Goal: Information Seeking & Learning: Learn about a topic

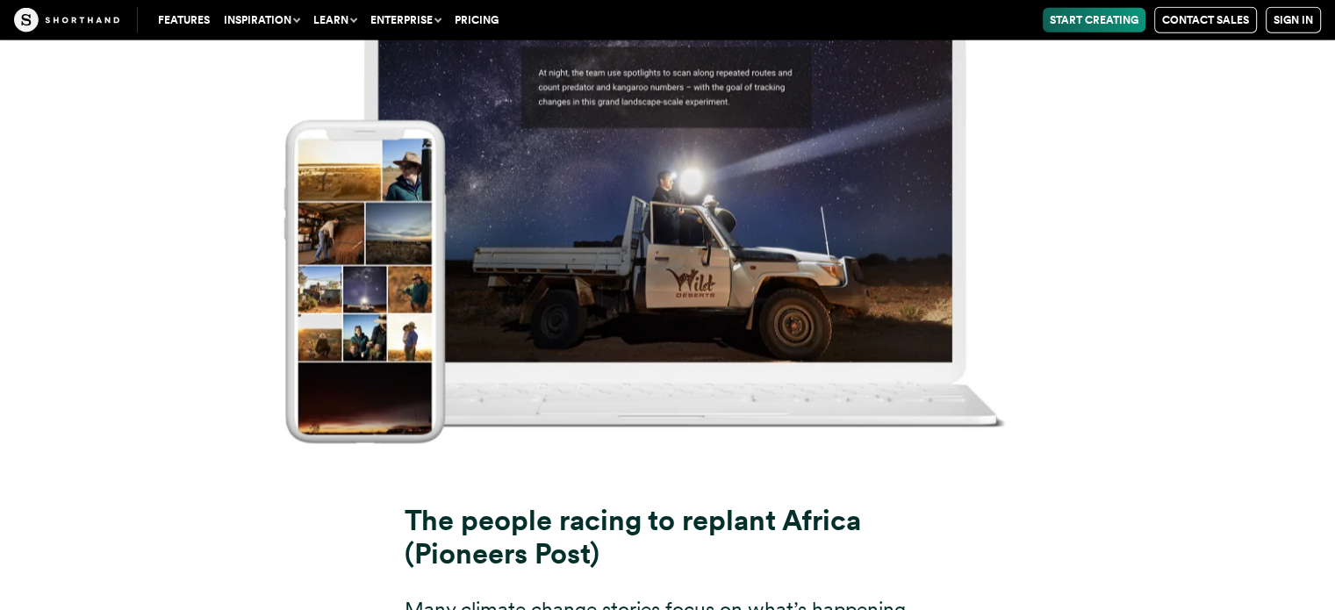
scroll to position [17860, 0]
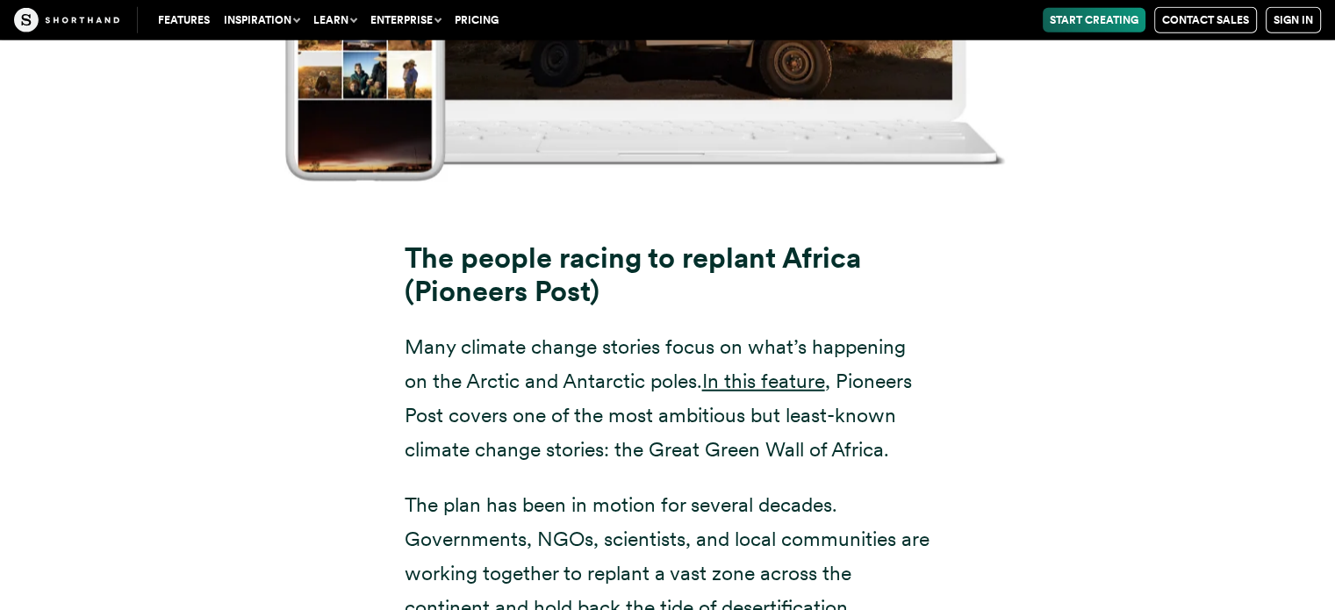
click at [1131, 459] on div "The people racing to replant Africa (Pioneers Post) Many climate change stories…" at bounding box center [668, 512] width 1194 height 585
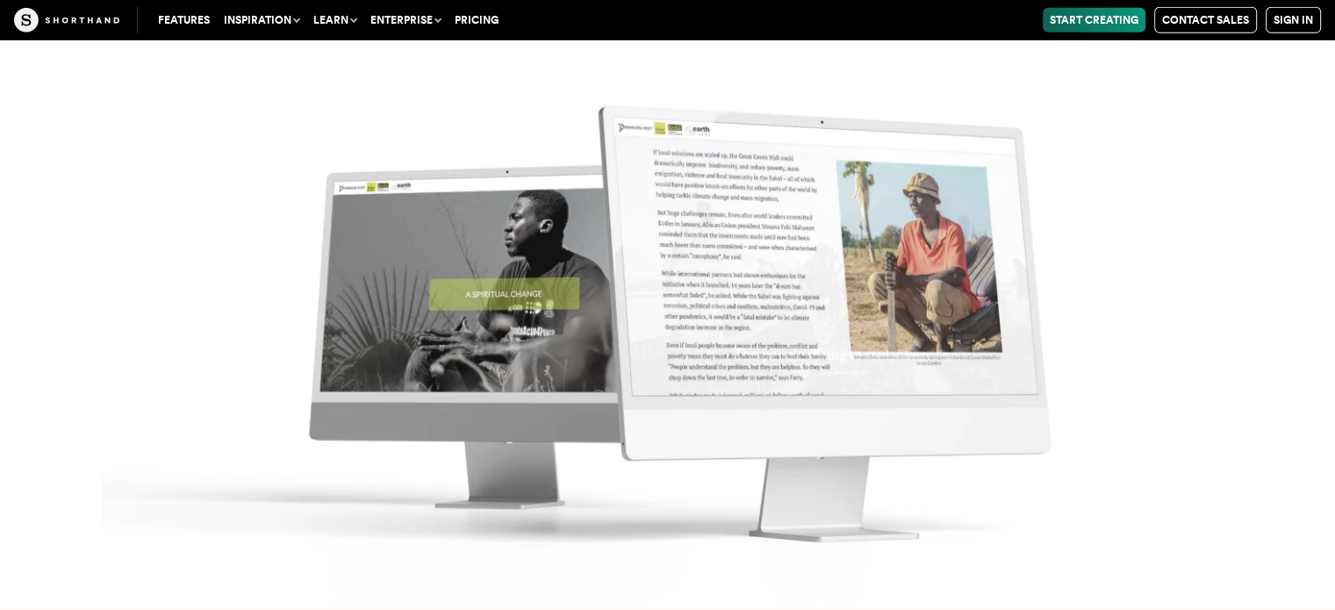
scroll to position [19124, 0]
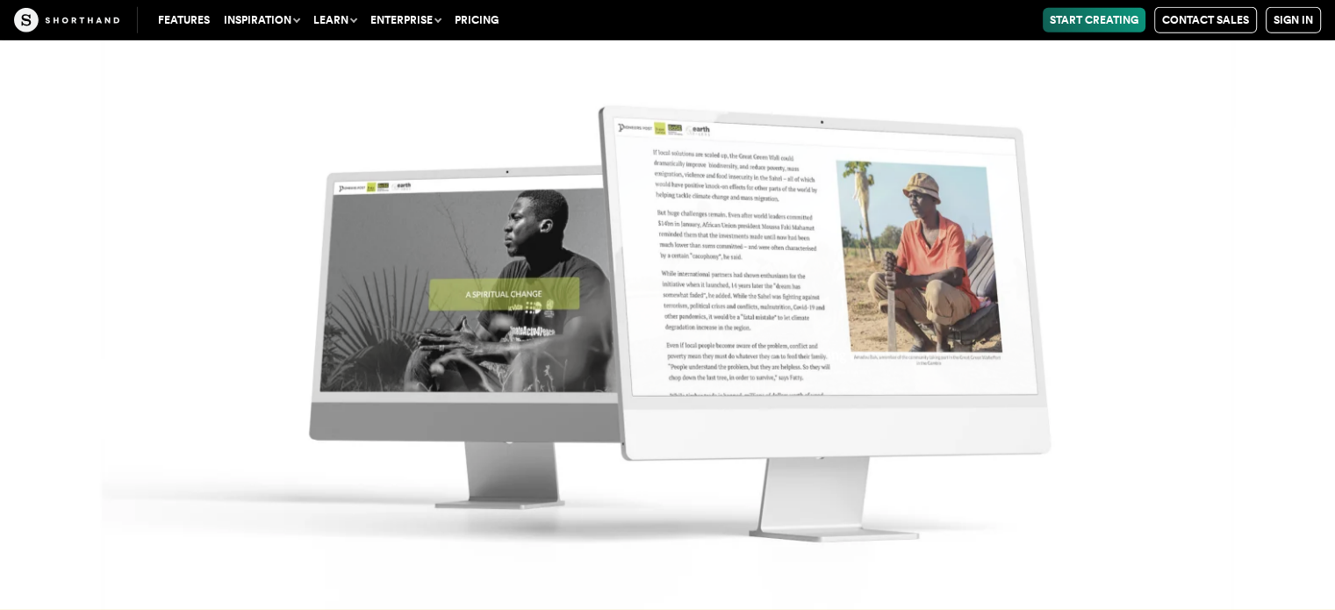
click at [1179, 436] on img at bounding box center [667, 305] width 1335 height 610
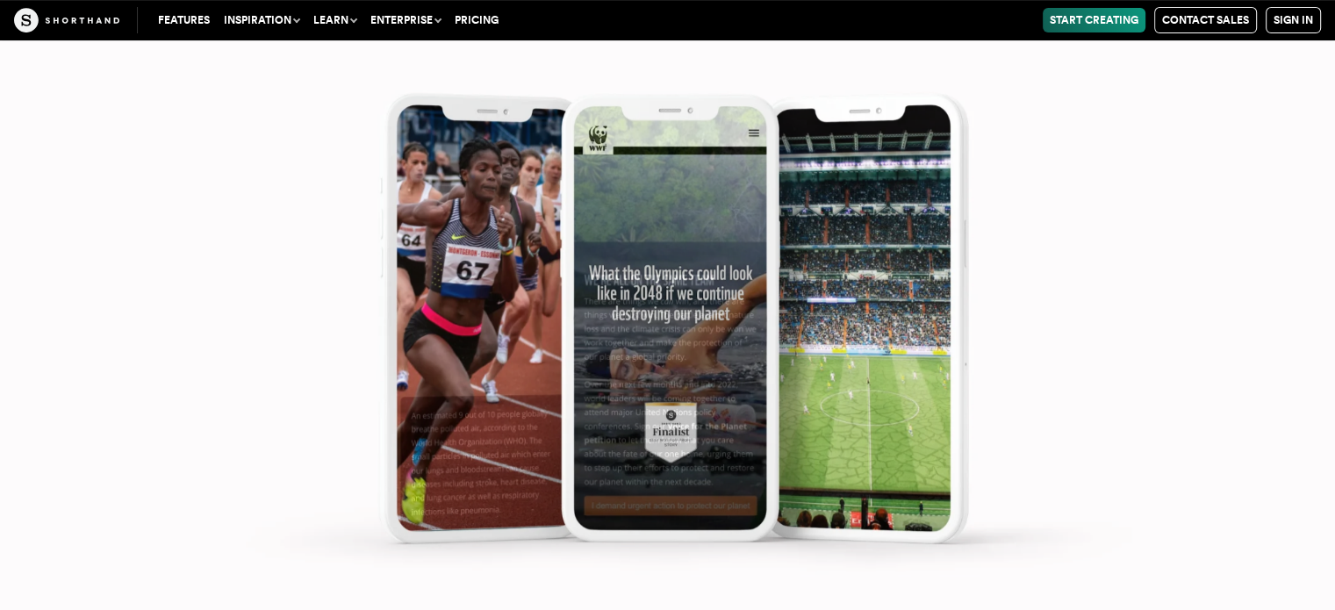
scroll to position [20740, 0]
click at [1179, 436] on img at bounding box center [667, 305] width 1335 height 610
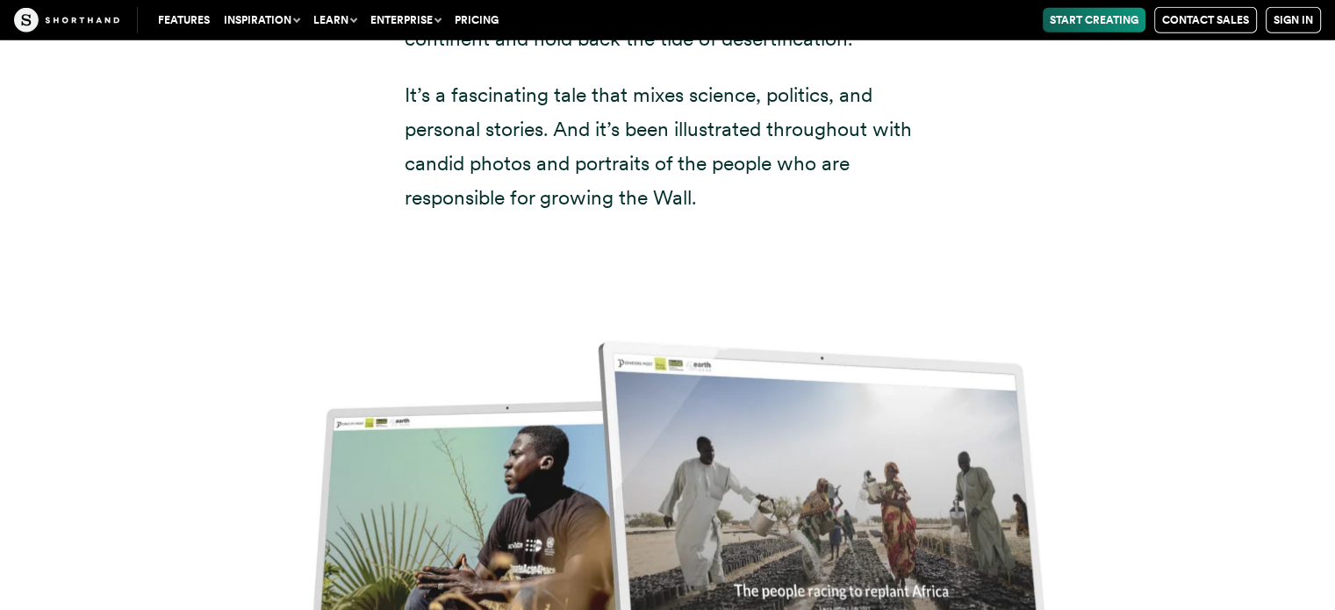
scroll to position [18400, 0]
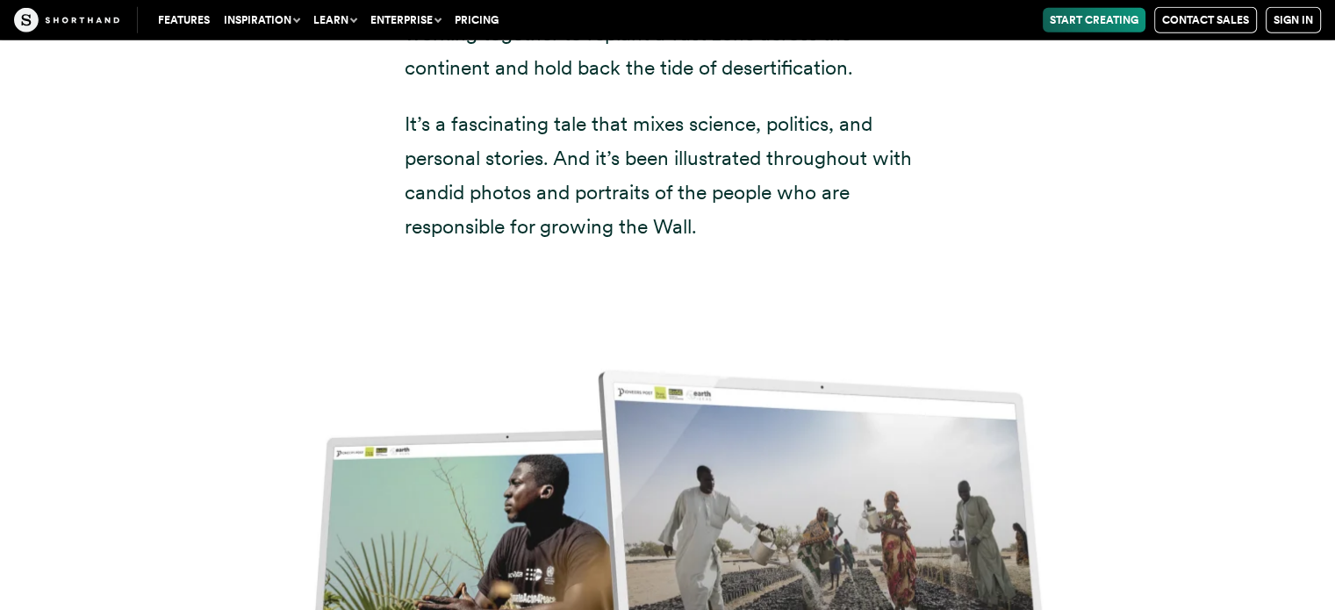
click at [839, 436] on img at bounding box center [667, 570] width 1335 height 610
click at [450, 395] on img at bounding box center [667, 570] width 1335 height 610
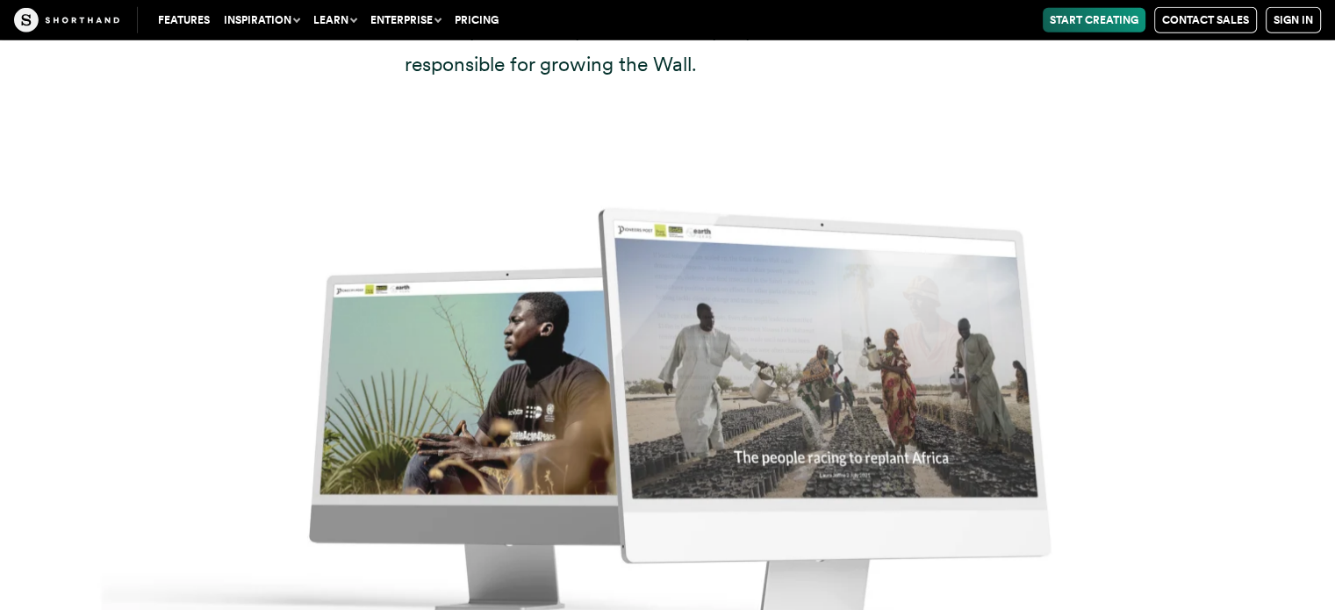
scroll to position [18576, 0]
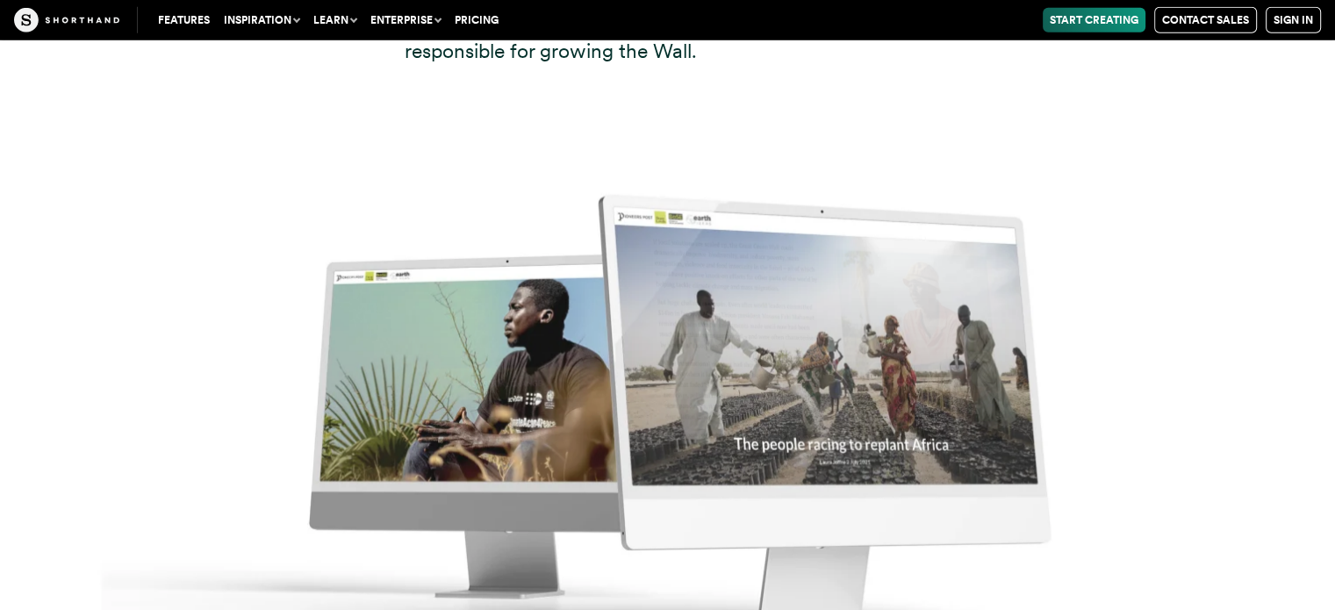
click at [895, 396] on img at bounding box center [667, 395] width 1335 height 610
click at [781, 355] on img at bounding box center [667, 395] width 1335 height 610
click at [704, 119] on img at bounding box center [667, 395] width 1335 height 610
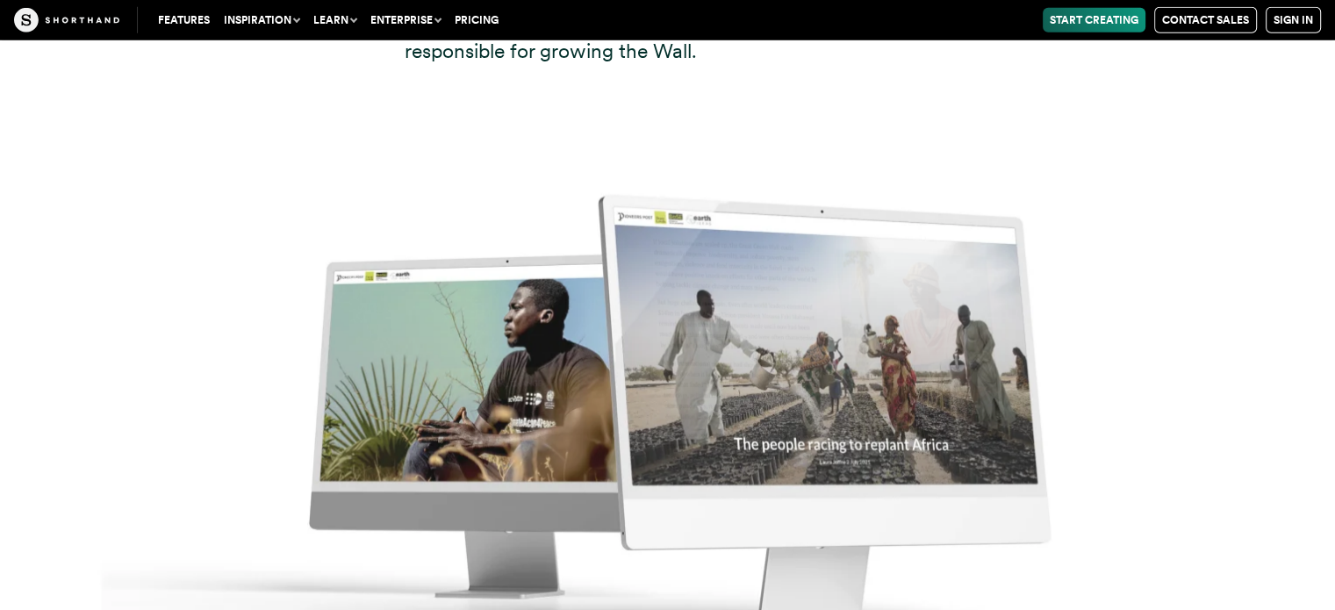
click at [783, 122] on img at bounding box center [667, 395] width 1335 height 610
click at [397, 249] on img at bounding box center [667, 395] width 1335 height 610
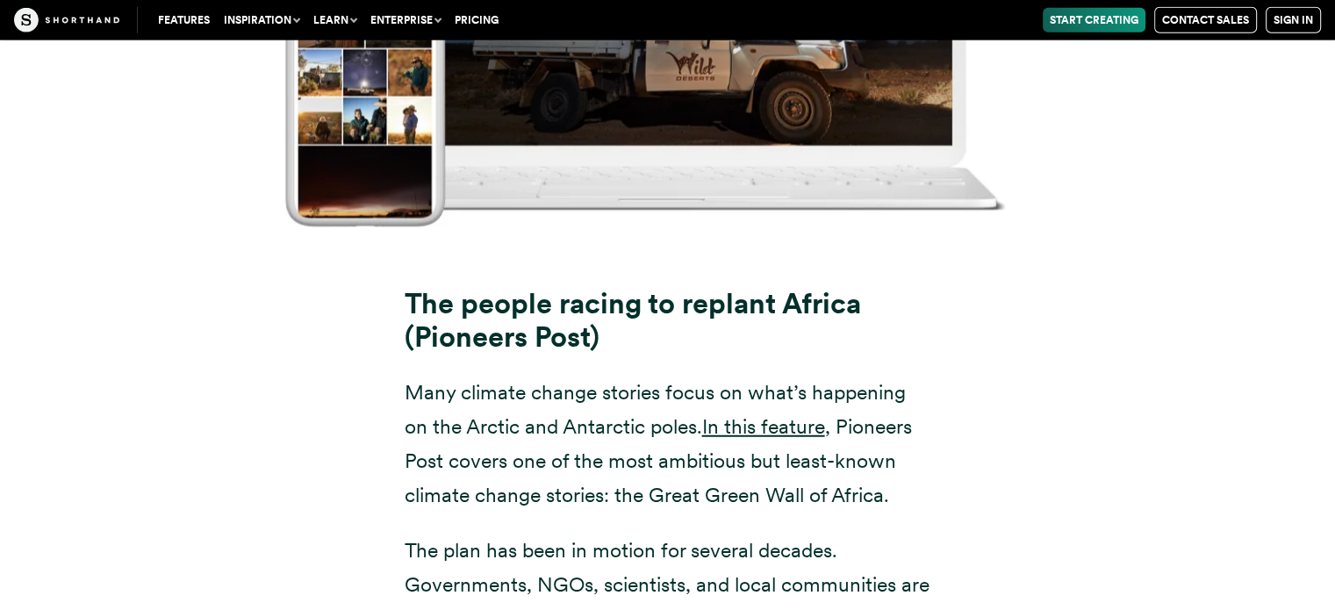
scroll to position [17790, 0]
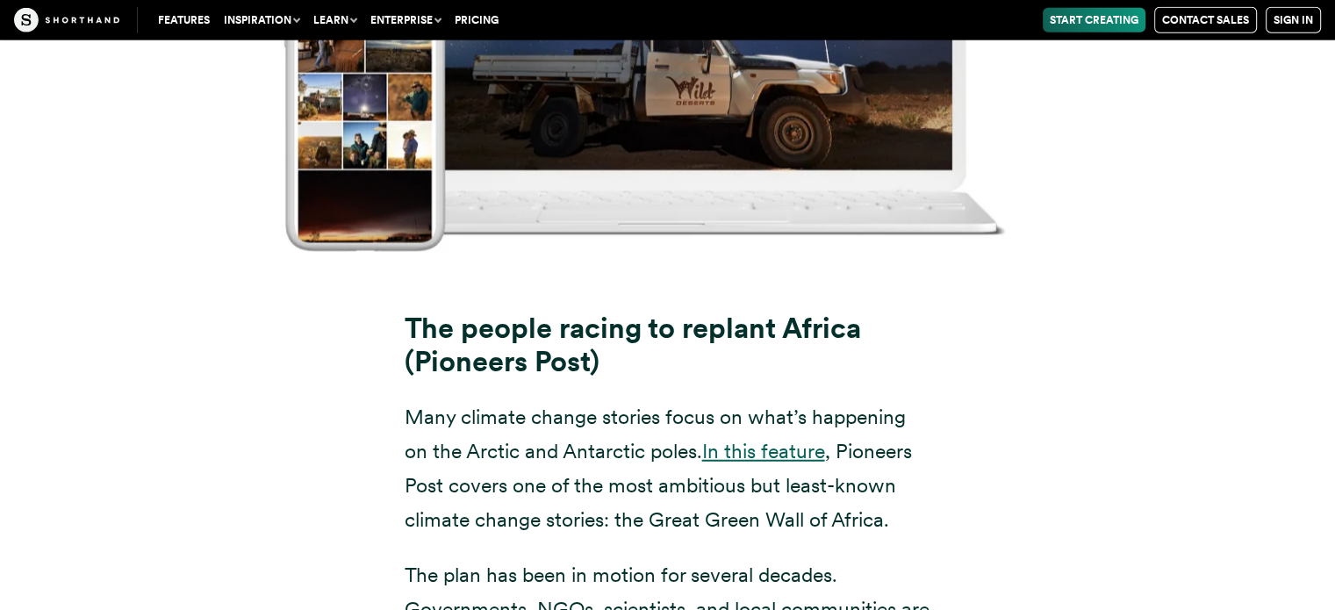
click at [769, 439] on link "In this feature" at bounding box center [763, 451] width 123 height 25
click at [983, 315] on div "The people racing to replant Africa (Pioneers Post) Many climate change stories…" at bounding box center [668, 583] width 1194 height 585
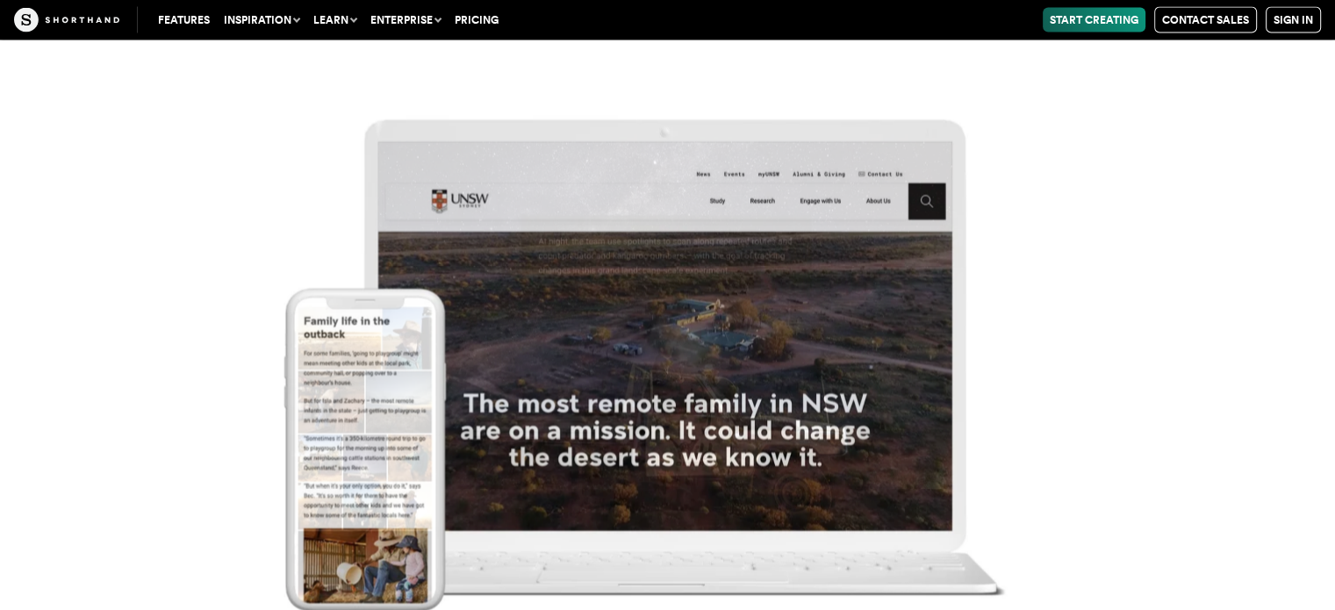
scroll to position [16771, 0]
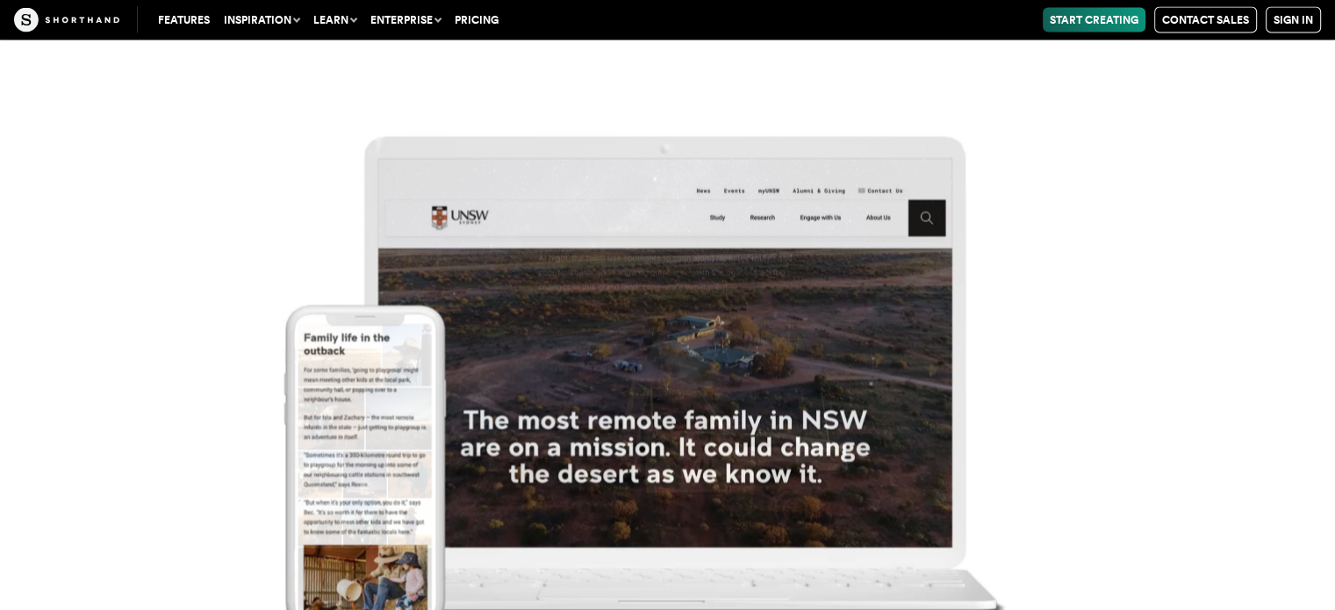
click at [1095, 273] on img at bounding box center [667, 364] width 1335 height 610
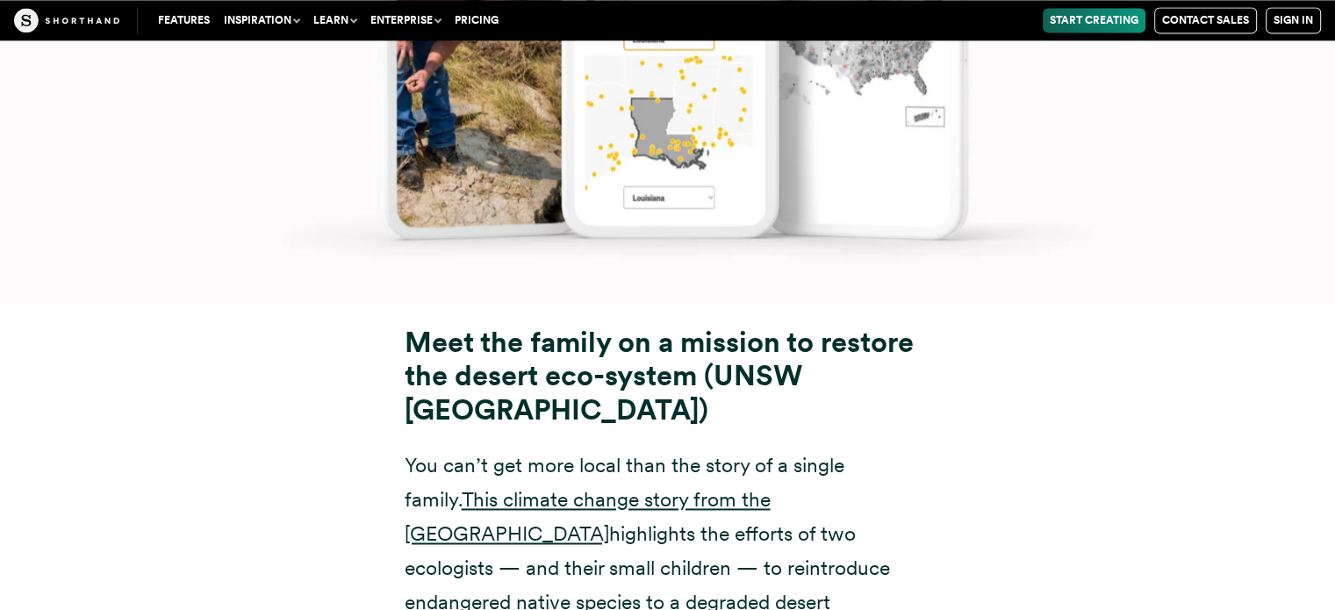
scroll to position [15829, 0]
